Goal: Use online tool/utility: Utilize a website feature to perform a specific function

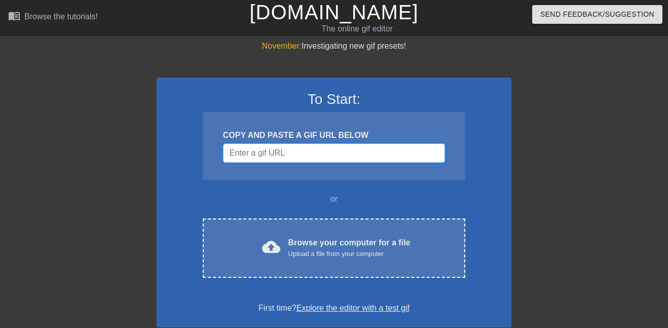
click at [281, 152] on input "Username" at bounding box center [334, 152] width 222 height 19
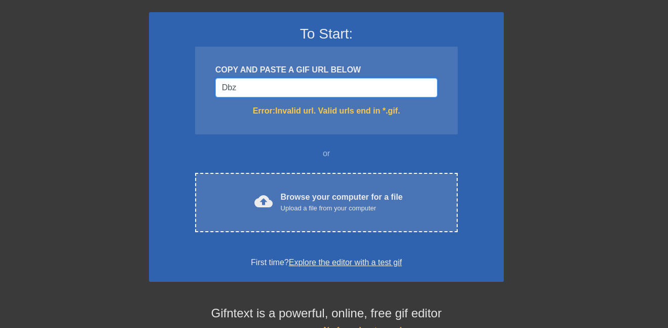
scroll to position [64, 8]
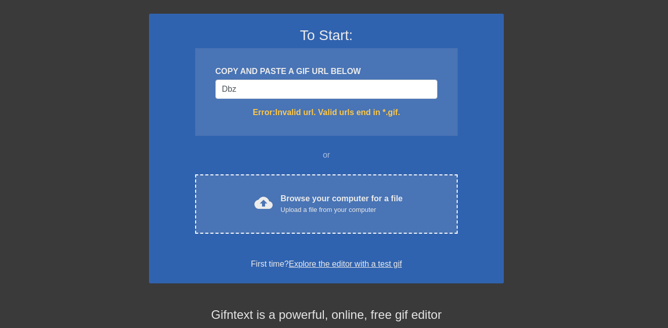
click at [358, 146] on div "To Start: COPY AND PASTE A GIF URL BELOW Dbz Error: Invalid url. Valid urls end…" at bounding box center [326, 148] width 355 height 269
click at [256, 81] on input "Dbz" at bounding box center [326, 89] width 222 height 19
type input "D"
type input "Dragonball z"
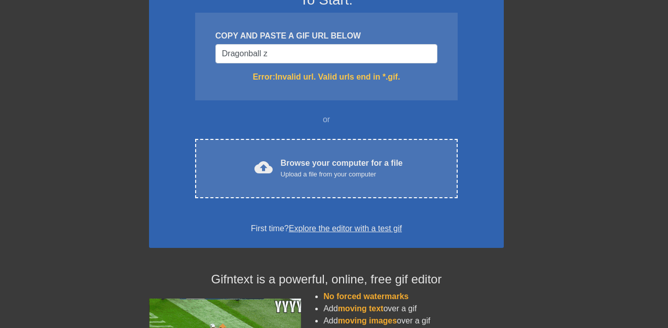
click at [362, 225] on link "Explore the editor with a test gif" at bounding box center [345, 228] width 113 height 9
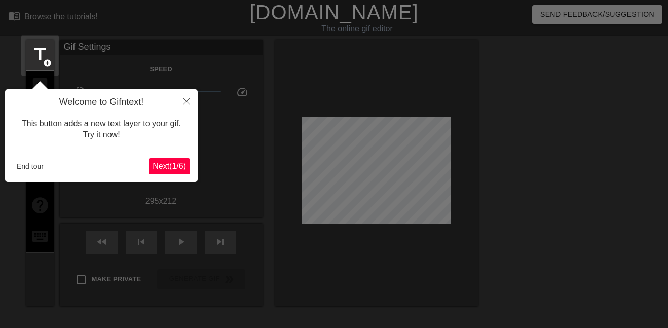
scroll to position [25, 0]
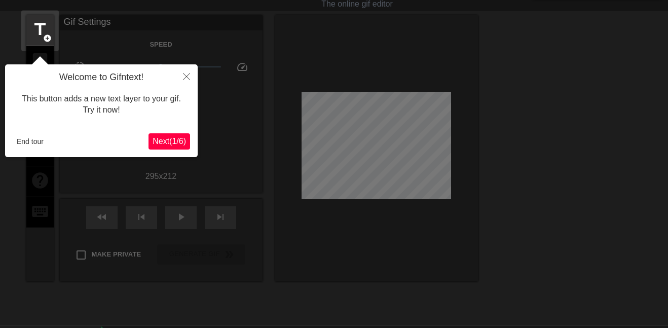
scroll to position [21, 8]
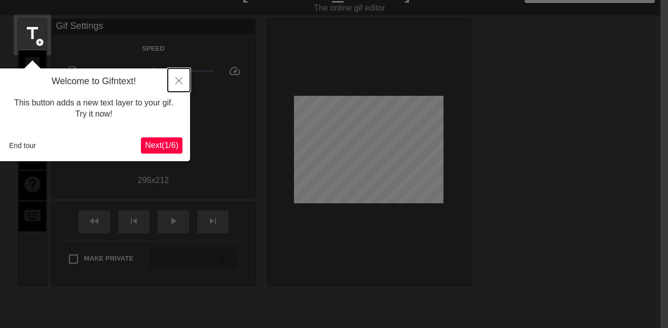
click at [183, 74] on button "Close" at bounding box center [179, 79] width 22 height 23
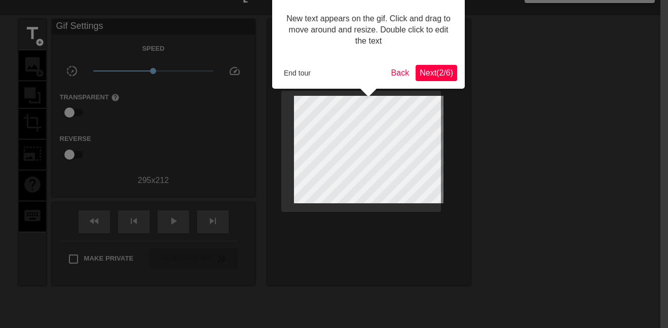
scroll to position [0, 8]
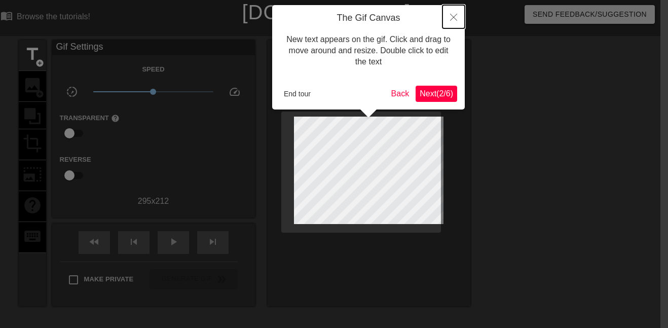
click at [459, 22] on button "Close" at bounding box center [453, 16] width 22 height 23
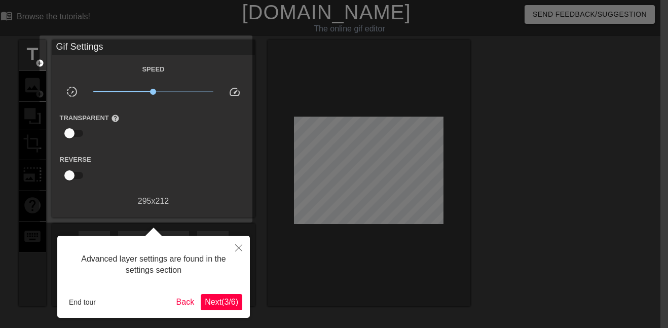
scroll to position [25, 8]
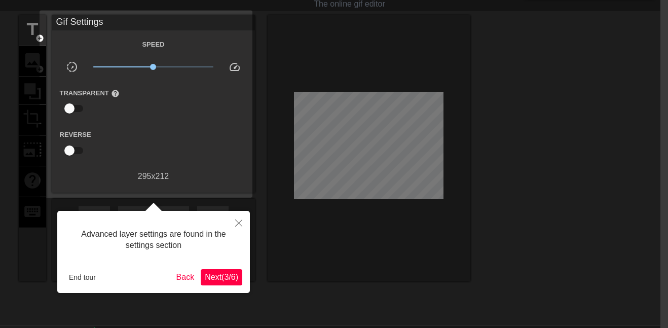
click at [202, 236] on div "Advanced layer settings are found in the settings section" at bounding box center [153, 239] width 177 height 43
click at [231, 225] on button "Close" at bounding box center [238, 222] width 22 height 23
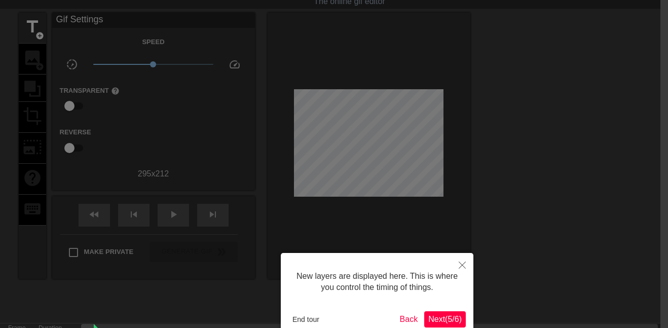
scroll to position [9, 0]
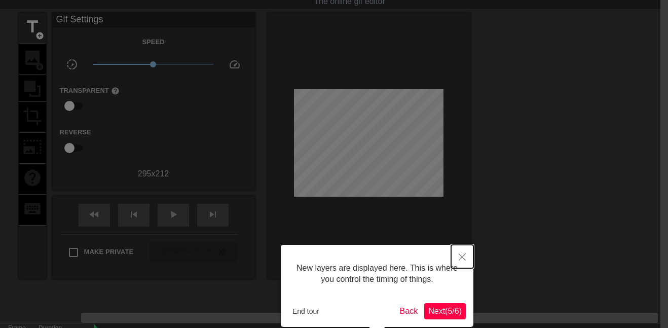
click at [462, 253] on icon "Close" at bounding box center [461, 256] width 7 height 7
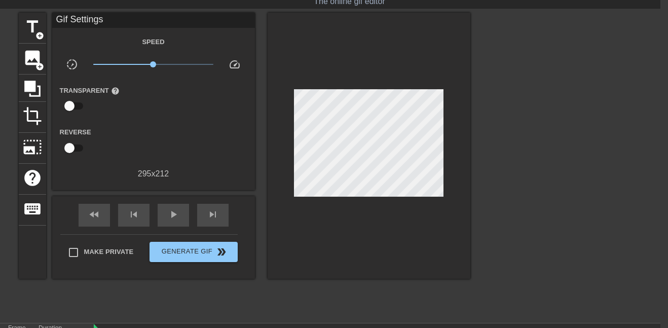
scroll to position [0, 8]
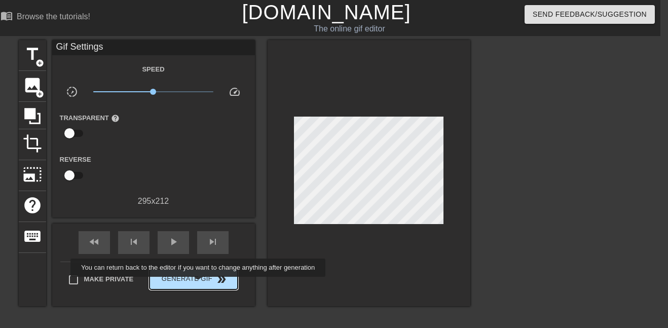
click at [196, 284] on span "Generate Gif double_arrow" at bounding box center [193, 279] width 80 height 12
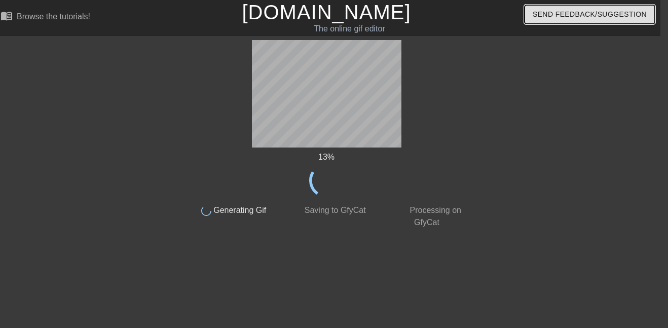
click at [568, 13] on span "Send Feedback/Suggestion" at bounding box center [589, 14] width 114 height 13
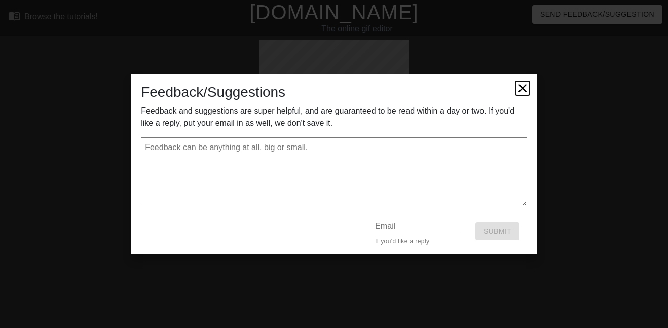
click at [525, 87] on icon at bounding box center [522, 88] width 14 height 14
type textarea "x"
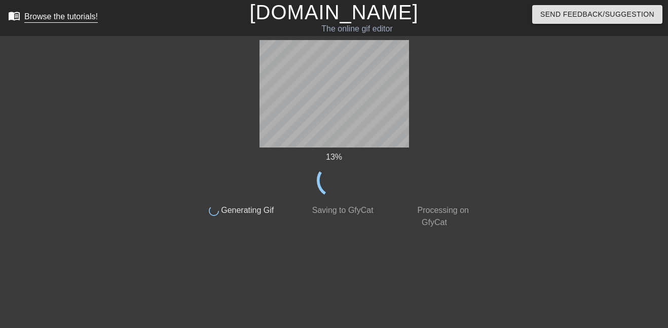
click at [10, 16] on span "menu_book" at bounding box center [14, 16] width 12 height 12
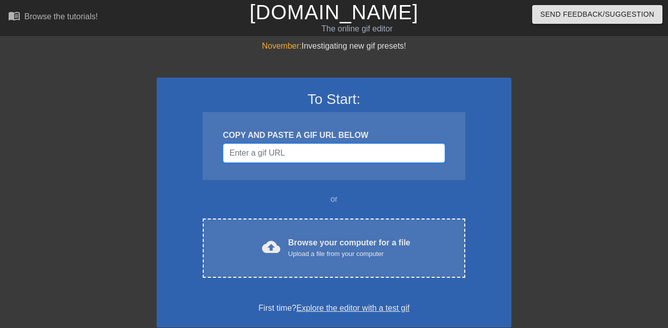
click at [309, 149] on input "Username" at bounding box center [334, 152] width 222 height 19
type input "D"
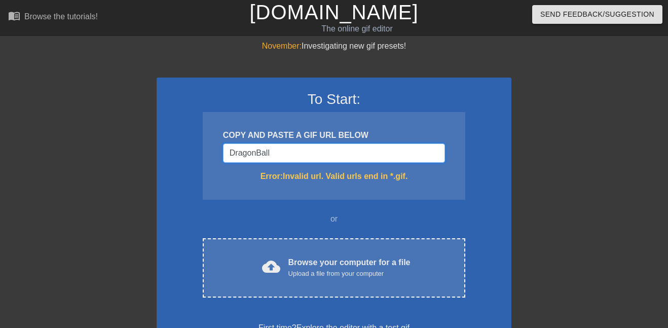
type input "DragonBall Z"
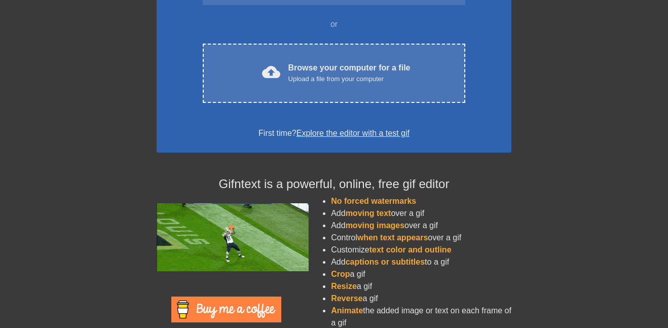
scroll to position [194, 0]
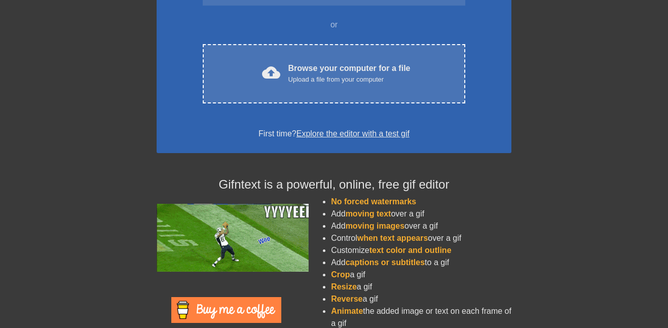
click at [344, 129] on link "Explore the editor with a test gif" at bounding box center [352, 133] width 113 height 9
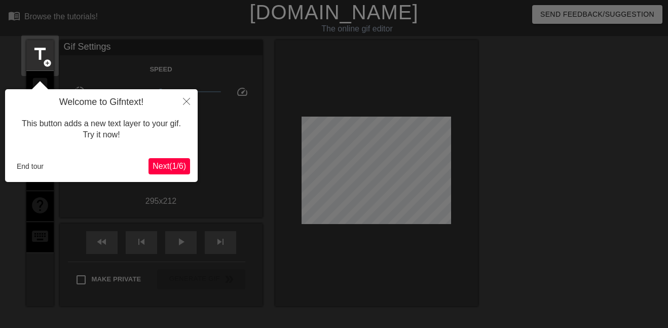
scroll to position [25, 0]
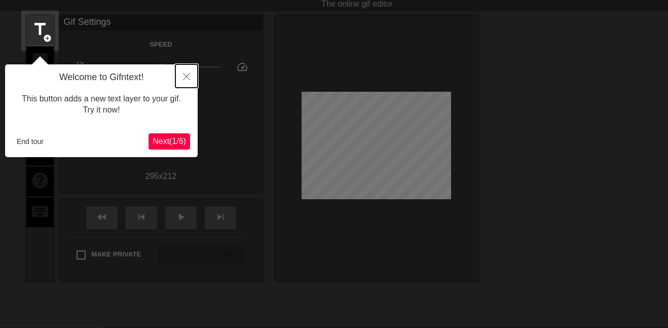
click at [186, 79] on icon "Close" at bounding box center [186, 76] width 7 height 7
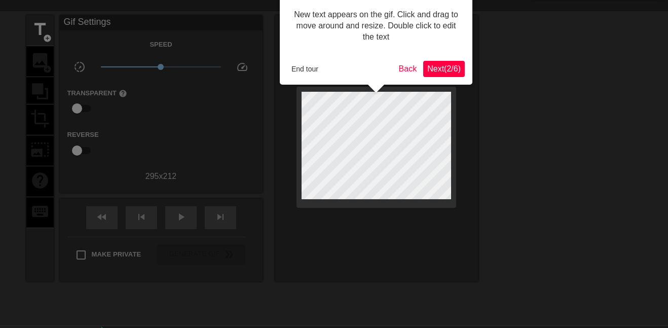
scroll to position [0, 0]
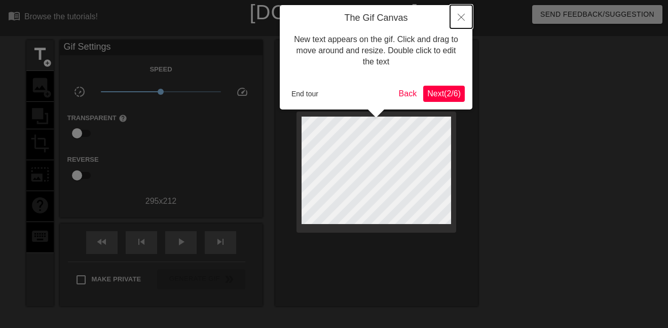
click at [463, 19] on icon "Close" at bounding box center [460, 17] width 7 height 7
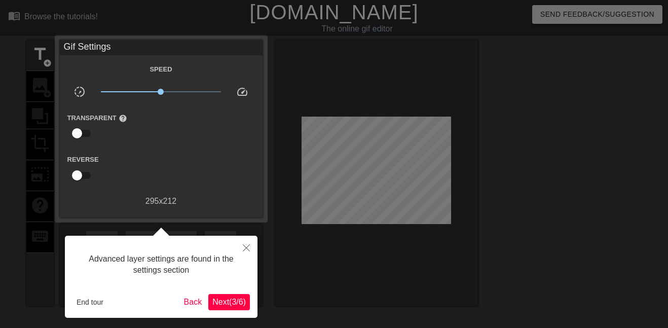
scroll to position [25, 0]
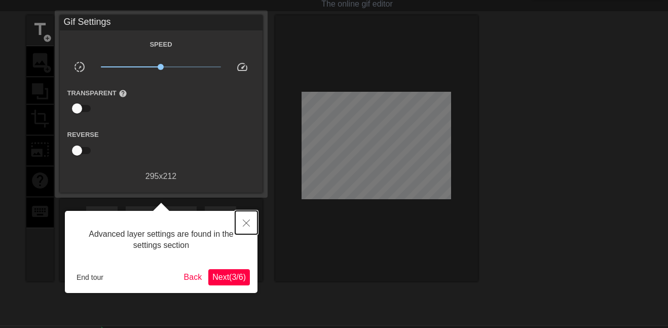
click at [256, 225] on button "Close" at bounding box center [246, 222] width 22 height 23
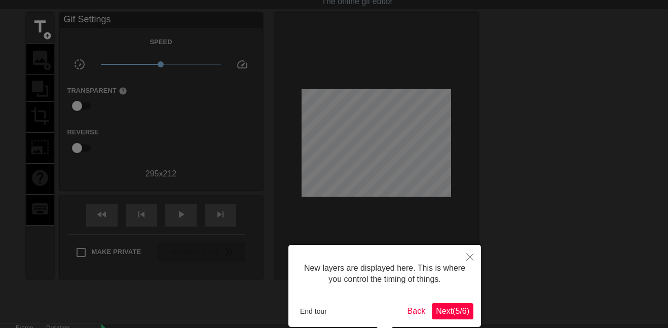
scroll to position [9, 0]
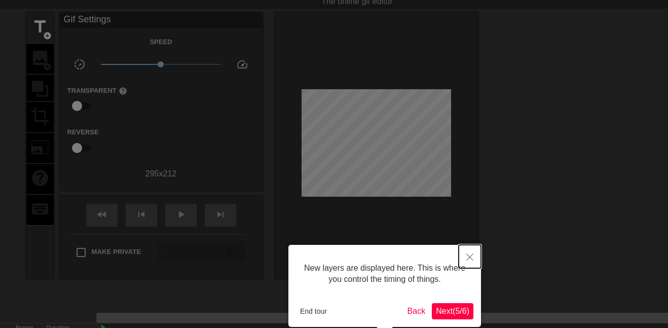
click at [466, 250] on button "Close" at bounding box center [469, 256] width 22 height 23
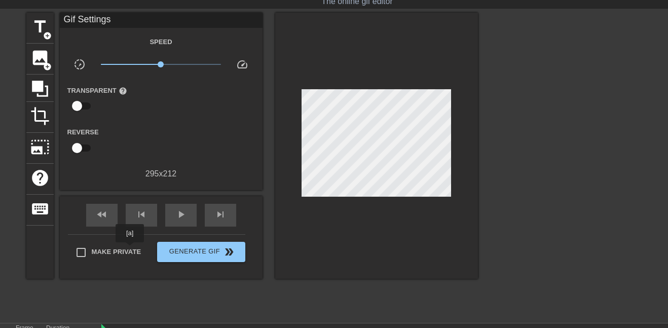
scroll to position [0, 8]
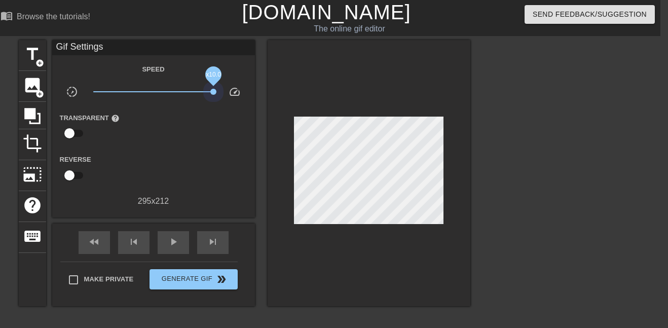
drag, startPoint x: 154, startPoint y: 91, endPoint x: 218, endPoint y: 100, distance: 64.4
click at [218, 100] on div "x10.0" at bounding box center [153, 94] width 135 height 16
drag, startPoint x: 217, startPoint y: 92, endPoint x: 76, endPoint y: 93, distance: 141.3
click at [76, 93] on div "slow_motion_video x10.0 speed" at bounding box center [153, 94] width 203 height 16
click at [73, 173] on input "checkbox" at bounding box center [70, 175] width 58 height 19
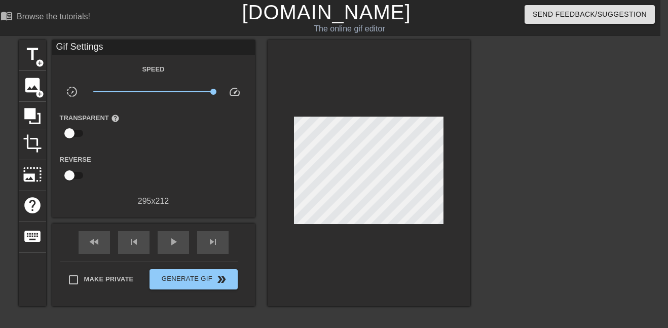
checkbox input "true"
click at [75, 134] on input "checkbox" at bounding box center [70, 133] width 58 height 19
checkbox input "true"
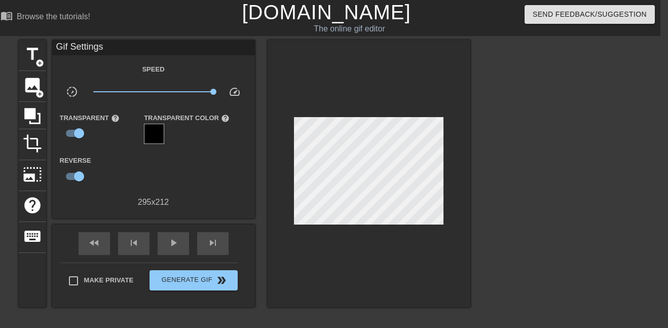
click at [160, 138] on div at bounding box center [154, 134] width 20 height 20
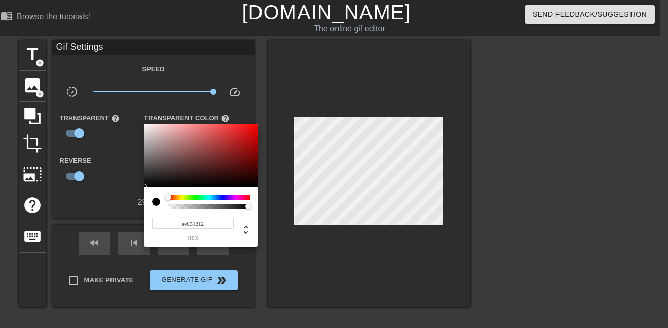
click at [246, 144] on div at bounding box center [201, 155] width 114 height 63
drag, startPoint x: 246, startPoint y: 144, endPoint x: 260, endPoint y: 122, distance: 26.7
click at [260, 122] on div "#FF0000 hex" at bounding box center [334, 164] width 668 height 328
type input "#C71515"
click at [246, 137] on div at bounding box center [246, 137] width 6 height 6
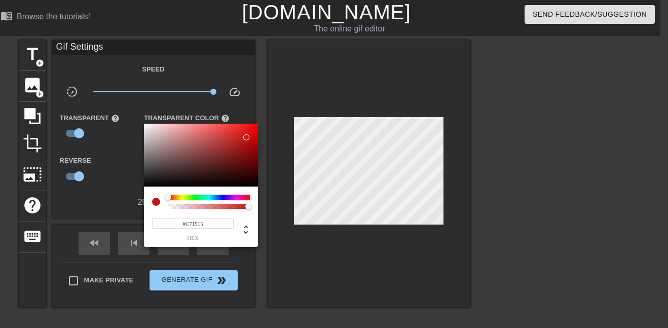
drag, startPoint x: 328, startPoint y: 170, endPoint x: 342, endPoint y: 195, distance: 28.3
click at [342, 195] on div at bounding box center [334, 164] width 668 height 328
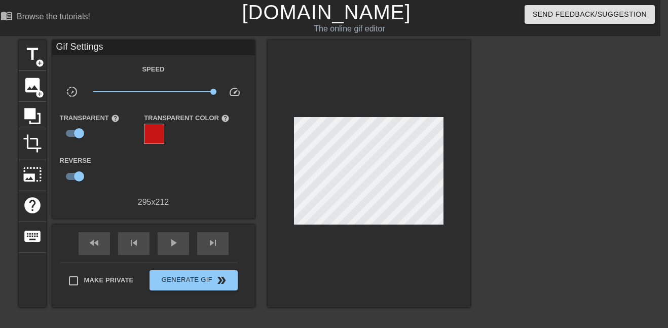
drag, startPoint x: 342, startPoint y: 195, endPoint x: 288, endPoint y: 191, distance: 53.8
click at [30, 115] on icon at bounding box center [32, 116] width 16 height 16
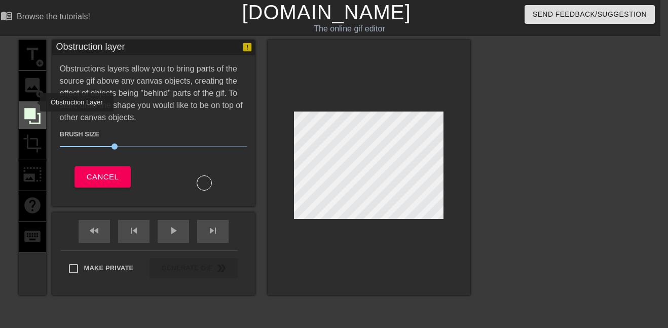
click at [33, 102] on div at bounding box center [32, 115] width 27 height 27
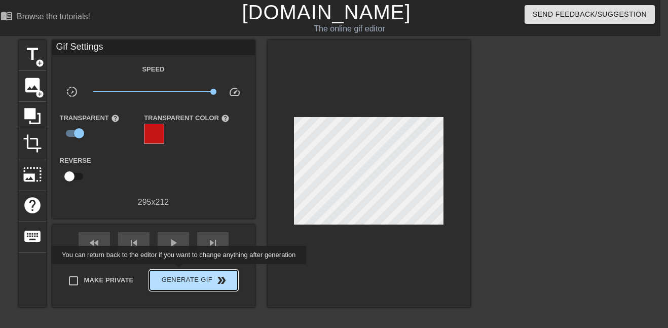
click at [177, 272] on button "Generate Gif double_arrow" at bounding box center [193, 280] width 88 height 20
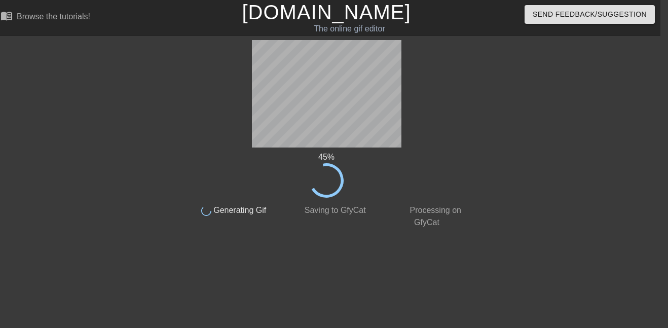
scroll to position [21, 0]
